Goal: Task Accomplishment & Management: Manage account settings

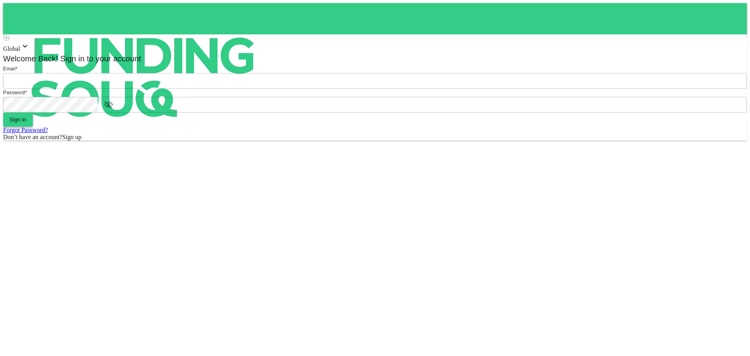
type input "[EMAIL_ADDRESS][DOMAIN_NAME]"
click at [33, 127] on button "Sign in" at bounding box center [18, 120] width 30 height 14
